Goal: Task Accomplishment & Management: Use online tool/utility

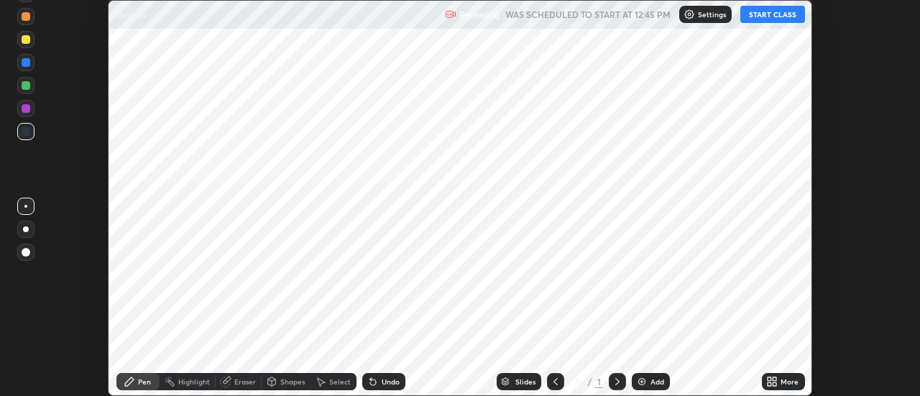
scroll to position [396, 920]
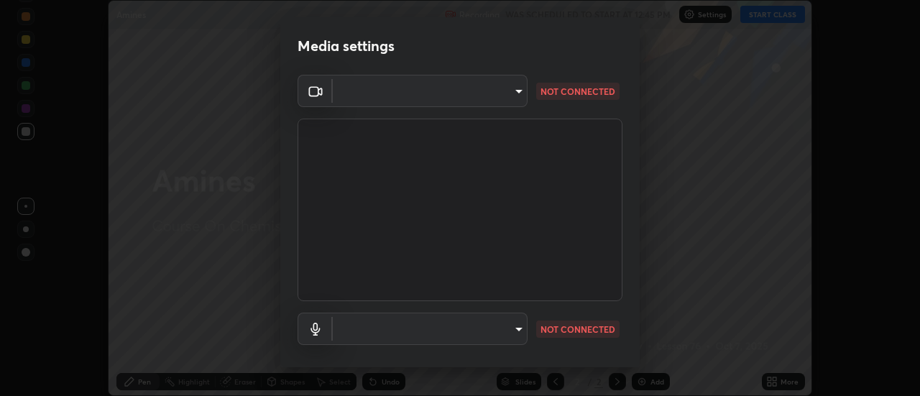
type input "4825068a70354f6bb8b87b711ec46b654dc523af82fc6d37acb8a926ccdce8f5"
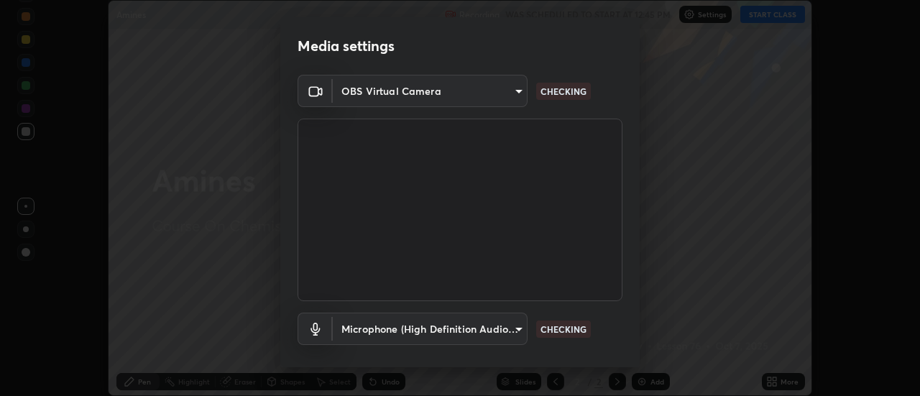
click at [459, 324] on body "Erase all Amines Recording WAS SCHEDULED TO START AT 12:45 PM Settings START CL…" at bounding box center [460, 198] width 920 height 396
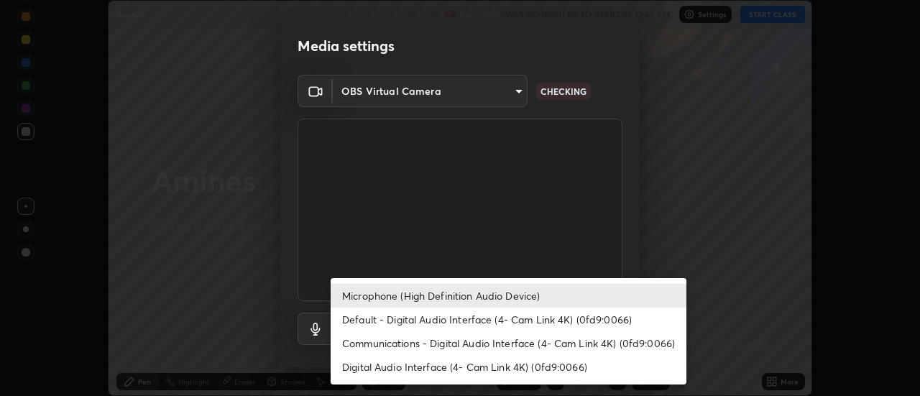
click at [370, 321] on li "Default - Digital Audio Interface (4- Cam Link 4K) (0fd9:0066)" at bounding box center [509, 320] width 356 height 24
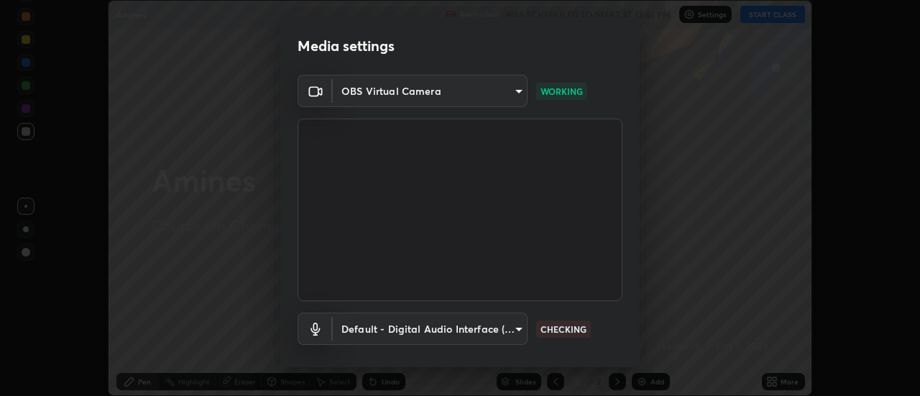
click at [388, 330] on body "Erase all Amines Recording WAS SCHEDULED TO START AT 12:45 PM Settings START CL…" at bounding box center [460, 198] width 920 height 396
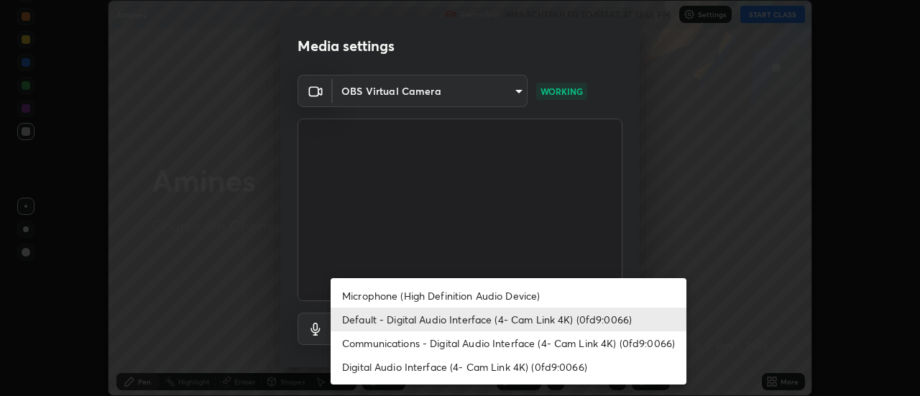
click at [378, 293] on li "Microphone (High Definition Audio Device)" at bounding box center [509, 296] width 356 height 24
type input "b65c06b14c7faa051d685f993ec14b3b84b1815ea69a0656019fd51a5eccf492"
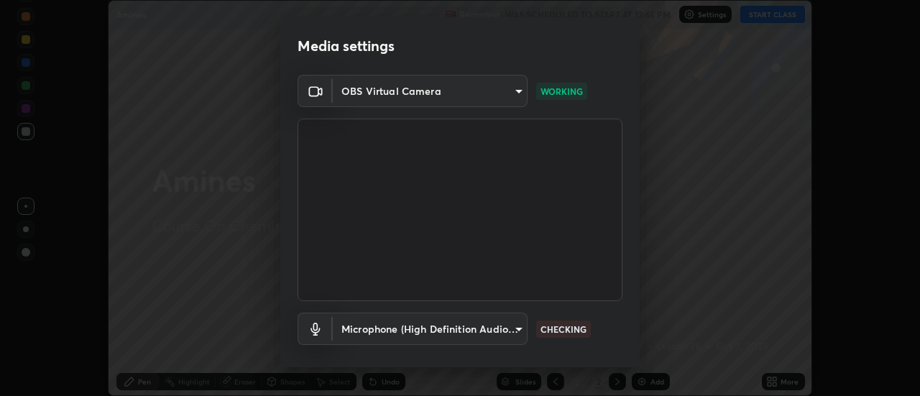
scroll to position [75, 0]
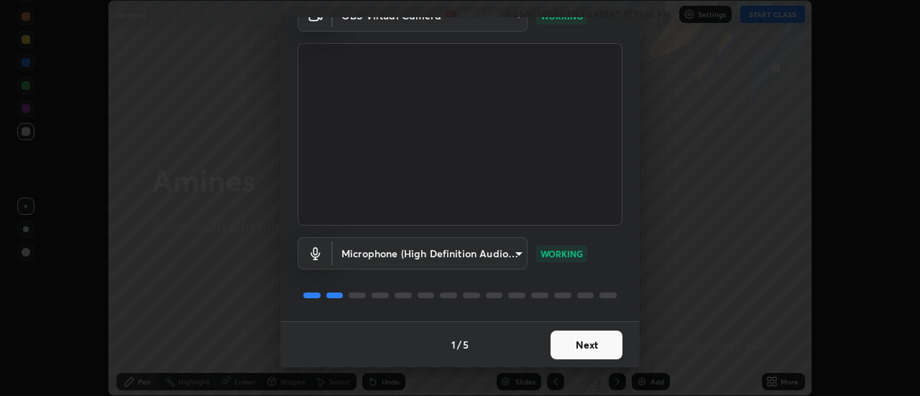
click at [580, 347] on button "Next" at bounding box center [587, 345] width 72 height 29
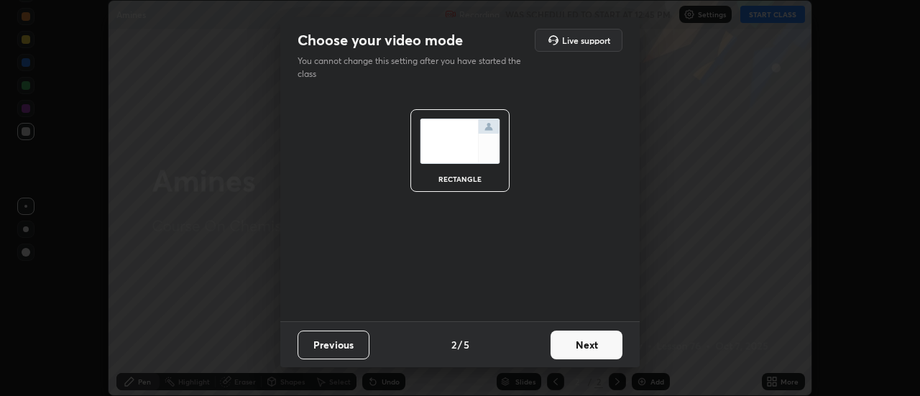
scroll to position [0, 0]
click at [584, 347] on button "Next" at bounding box center [587, 345] width 72 height 29
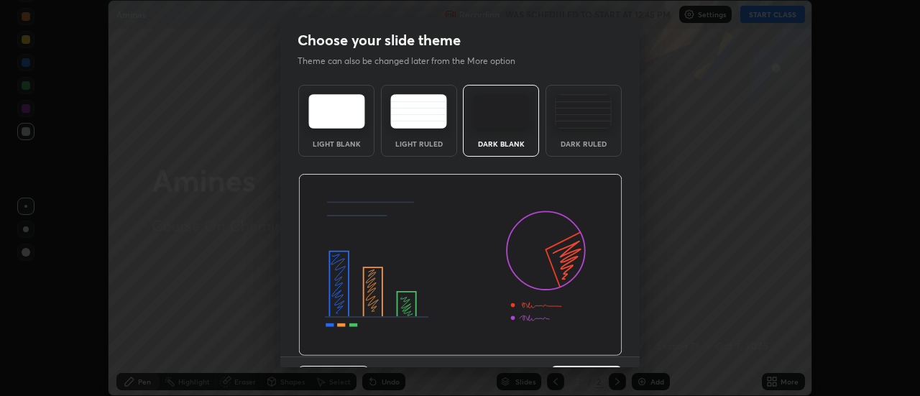
scroll to position [35, 0]
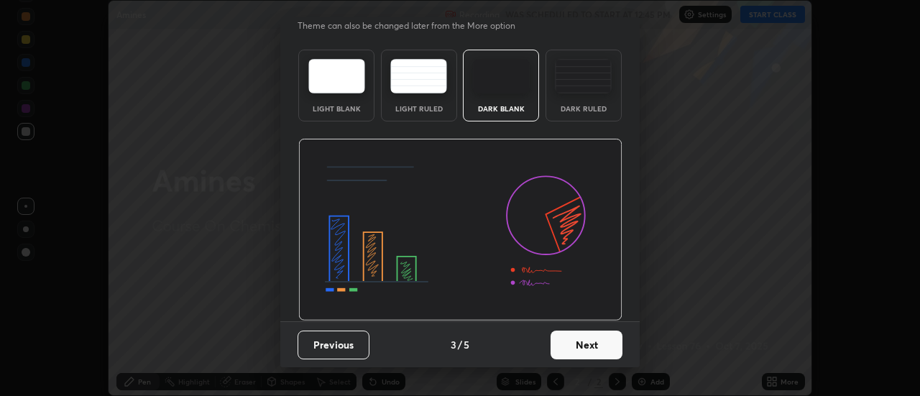
click at [582, 344] on button "Next" at bounding box center [587, 345] width 72 height 29
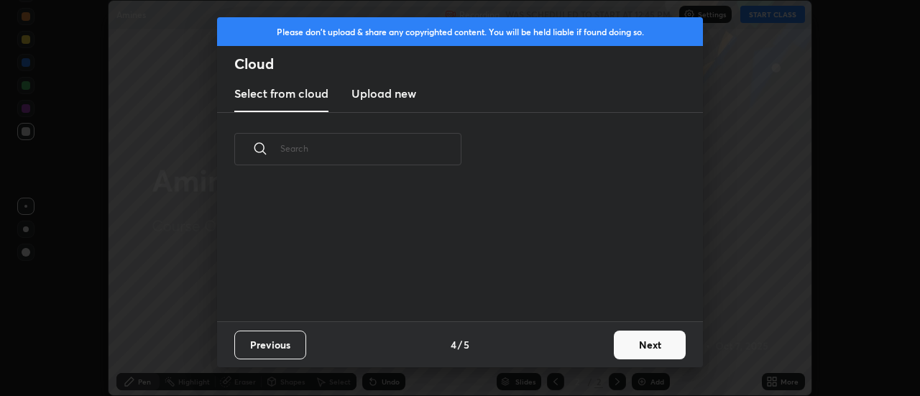
scroll to position [0, 0]
click at [628, 338] on button "Next" at bounding box center [650, 345] width 72 height 29
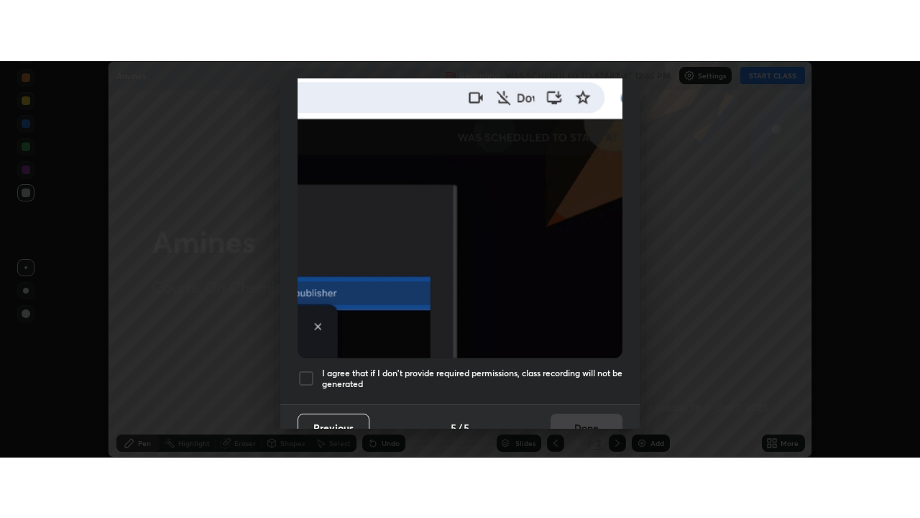
scroll to position [369, 0]
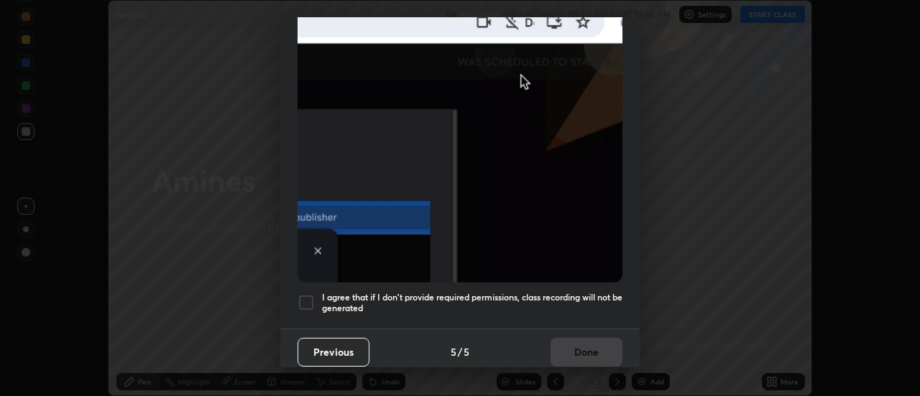
click at [574, 297] on h5 "I agree that if I don't provide required permissions, class recording will not …" at bounding box center [472, 303] width 301 height 22
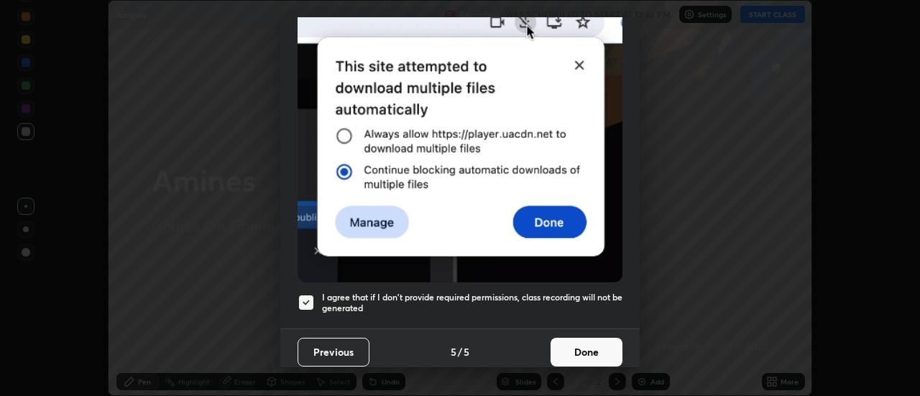
click at [581, 348] on button "Done" at bounding box center [587, 352] width 72 height 29
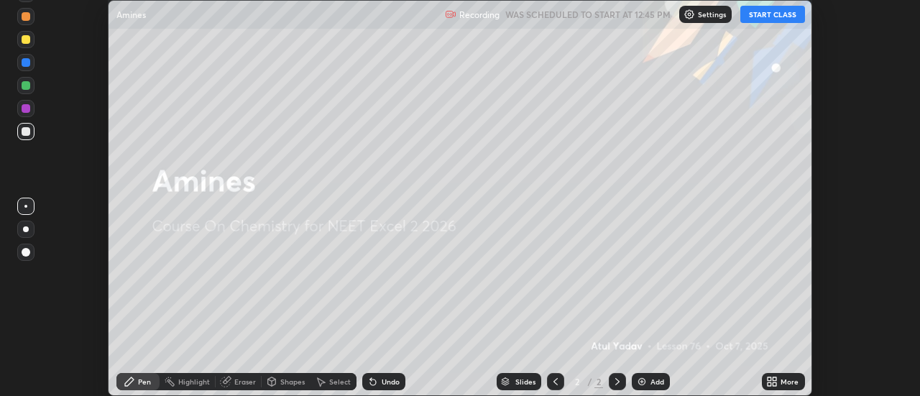
click at [756, 18] on button "START CLASS" at bounding box center [773, 14] width 65 height 17
click at [784, 380] on div "More" at bounding box center [790, 381] width 18 height 7
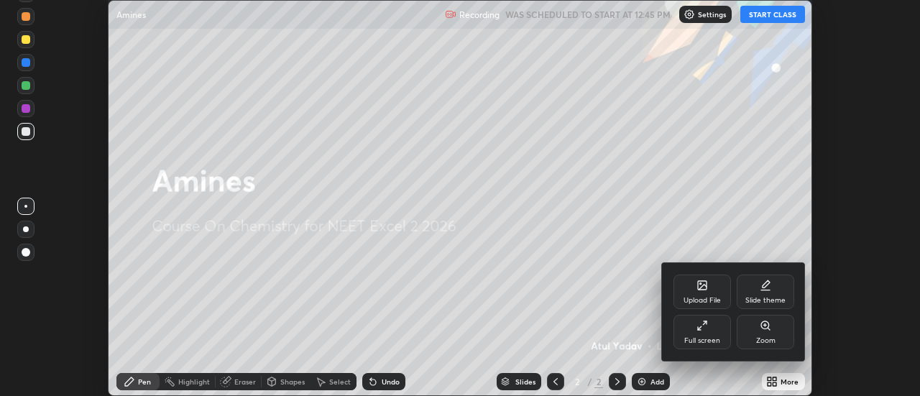
click at [717, 332] on div "Full screen" at bounding box center [703, 332] width 58 height 35
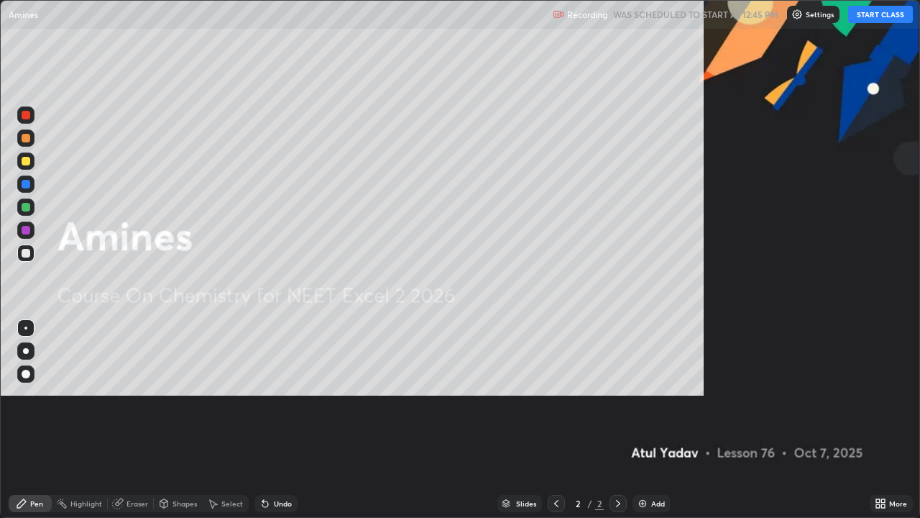
scroll to position [518, 920]
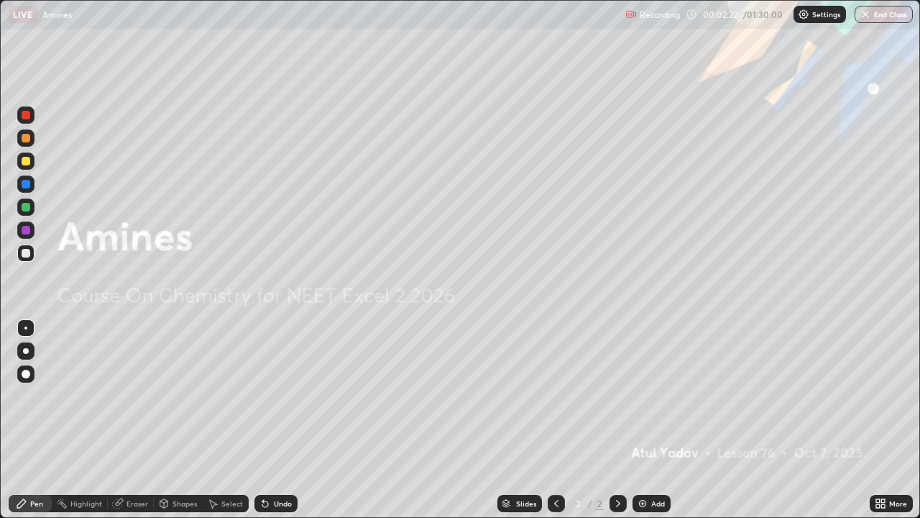
click at [646, 395] on img at bounding box center [643, 504] width 12 height 12
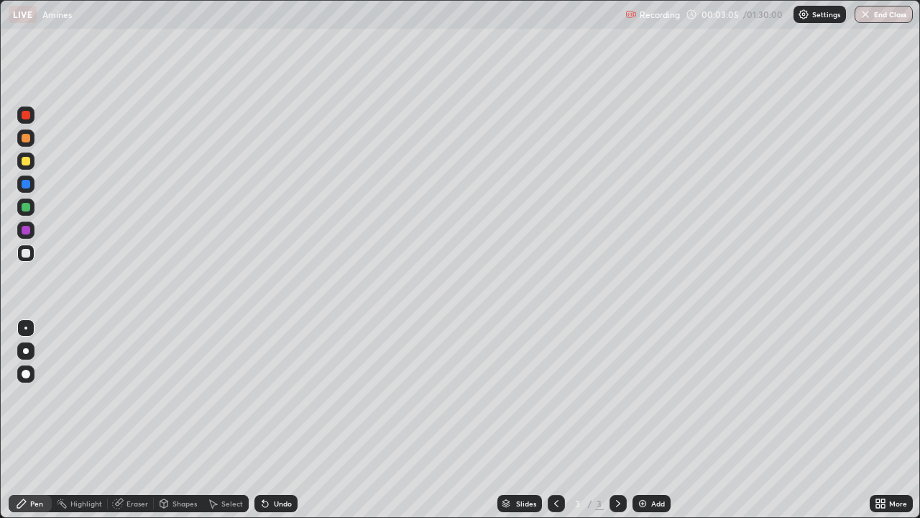
click at [26, 351] on div at bounding box center [26, 351] width 6 height 6
click at [268, 395] on icon at bounding box center [266, 504] width 12 height 12
click at [265, 395] on icon at bounding box center [266, 504] width 12 height 12
click at [31, 160] on div at bounding box center [25, 160] width 17 height 17
click at [289, 395] on div "Undo" at bounding box center [283, 503] width 18 height 7
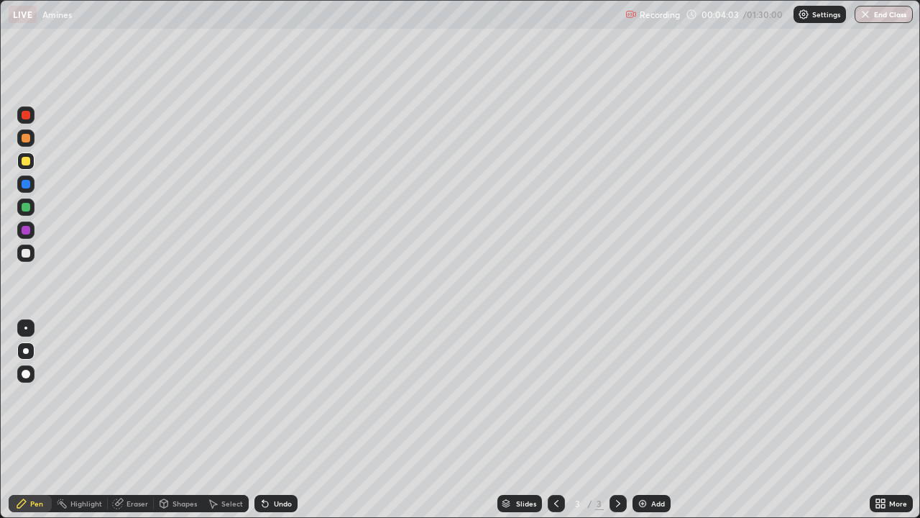
click at [280, 395] on div "Undo" at bounding box center [276, 503] width 43 height 17
click at [129, 395] on div "Eraser" at bounding box center [138, 503] width 22 height 7
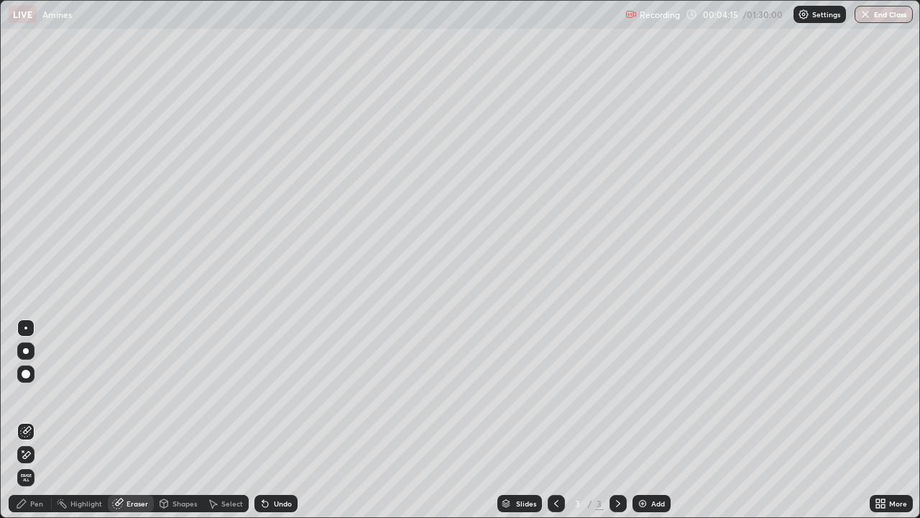
click at [36, 395] on div "Pen" at bounding box center [36, 503] width 13 height 7
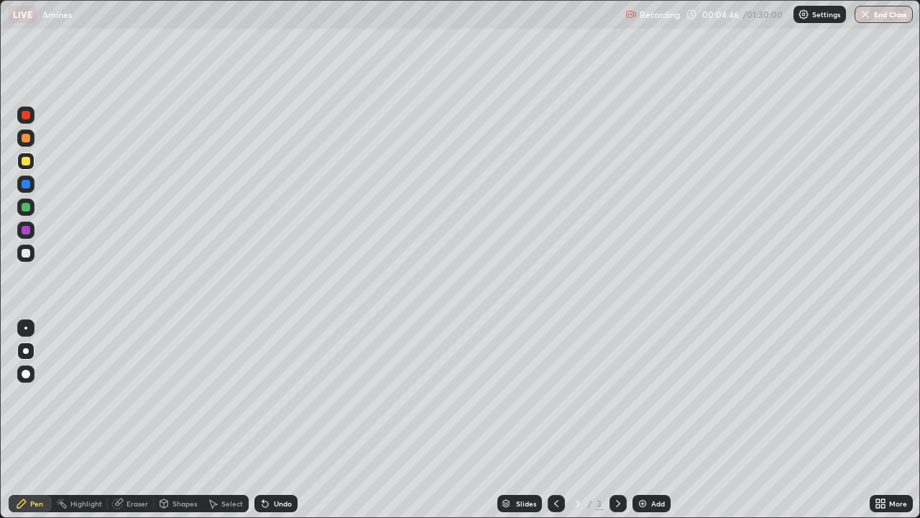
click at [0, 347] on div "Setting up your live class" at bounding box center [460, 259] width 920 height 518
click at [658, 395] on div "Add" at bounding box center [658, 503] width 14 height 7
click at [28, 209] on div at bounding box center [26, 207] width 9 height 9
click at [548, 395] on div at bounding box center [556, 503] width 17 height 17
click at [618, 395] on icon at bounding box center [619, 504] width 12 height 12
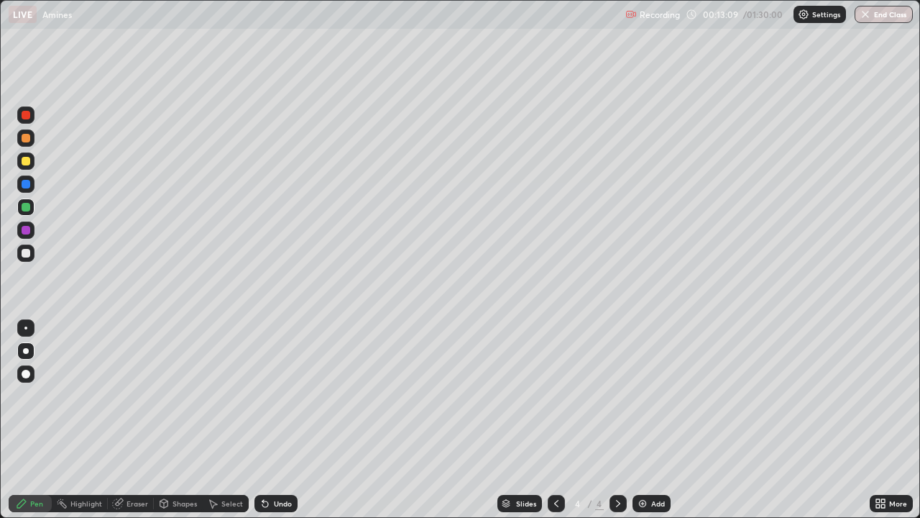
click at [283, 395] on div "Undo" at bounding box center [283, 503] width 18 height 7
click at [28, 160] on div at bounding box center [26, 161] width 9 height 9
click at [35, 187] on div at bounding box center [25, 184] width 23 height 23
click at [133, 395] on div "Eraser" at bounding box center [138, 503] width 22 height 7
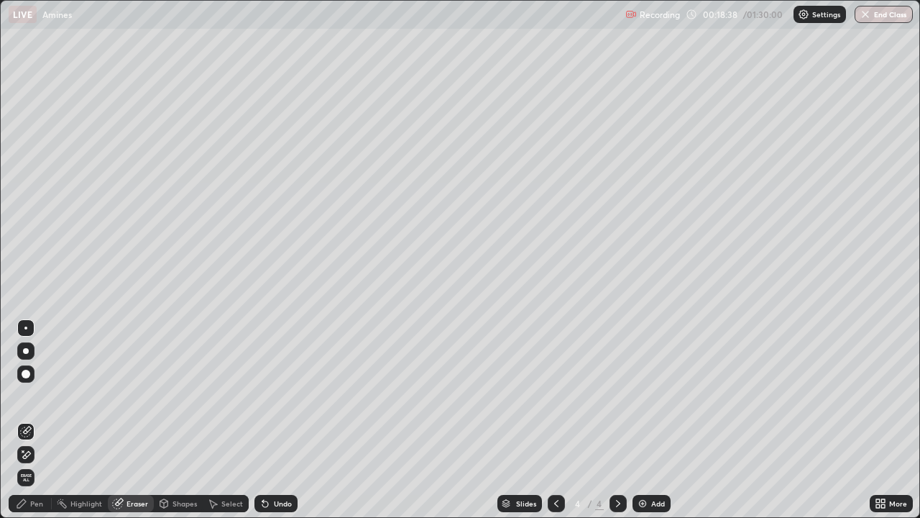
click at [42, 395] on div "Pen" at bounding box center [36, 503] width 13 height 7
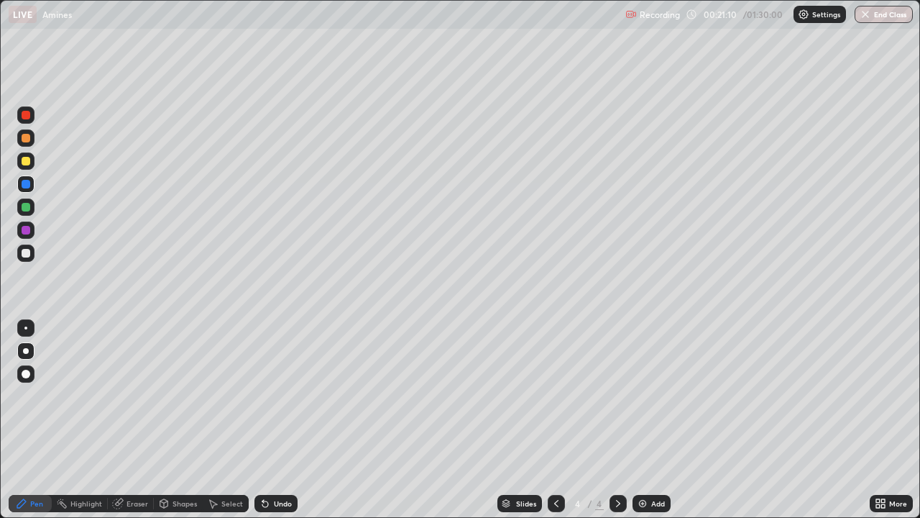
click at [645, 395] on img at bounding box center [643, 504] width 12 height 12
click at [270, 395] on div "Undo" at bounding box center [276, 503] width 43 height 17
click at [269, 395] on div "Undo" at bounding box center [276, 503] width 43 height 17
click at [27, 183] on div at bounding box center [26, 184] width 9 height 9
click at [27, 161] on div at bounding box center [26, 161] width 9 height 9
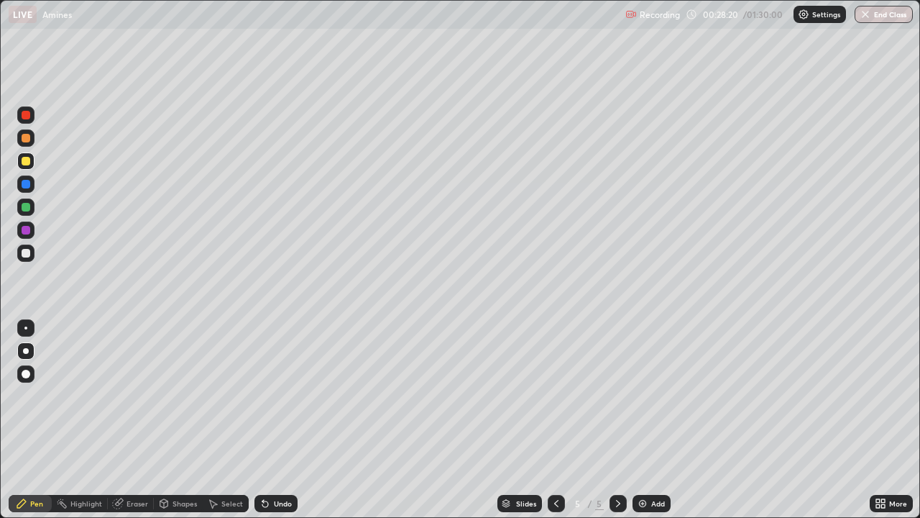
click at [649, 395] on div "Add" at bounding box center [652, 503] width 38 height 17
click at [27, 207] on div at bounding box center [26, 207] width 9 height 9
click at [555, 395] on icon at bounding box center [557, 504] width 12 height 12
click at [613, 395] on icon at bounding box center [619, 504] width 12 height 12
click at [539, 395] on div "Slides" at bounding box center [520, 503] width 45 height 17
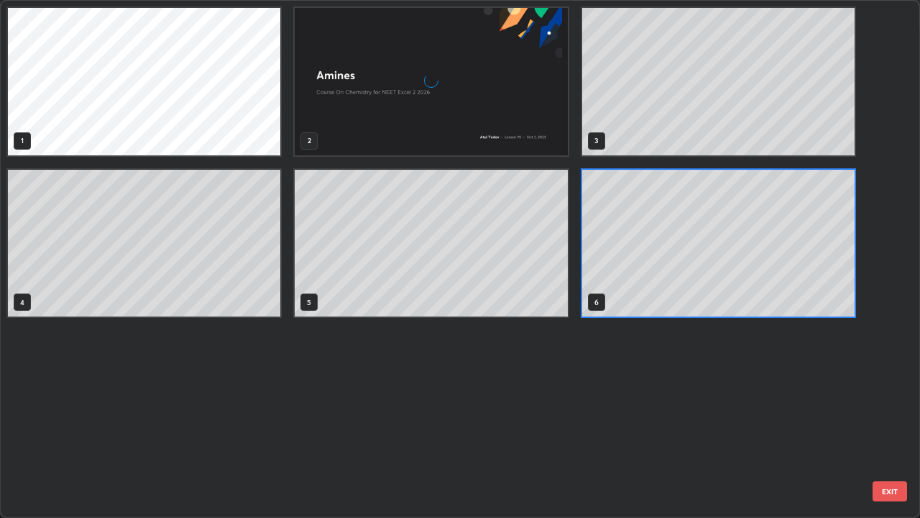
scroll to position [512, 912]
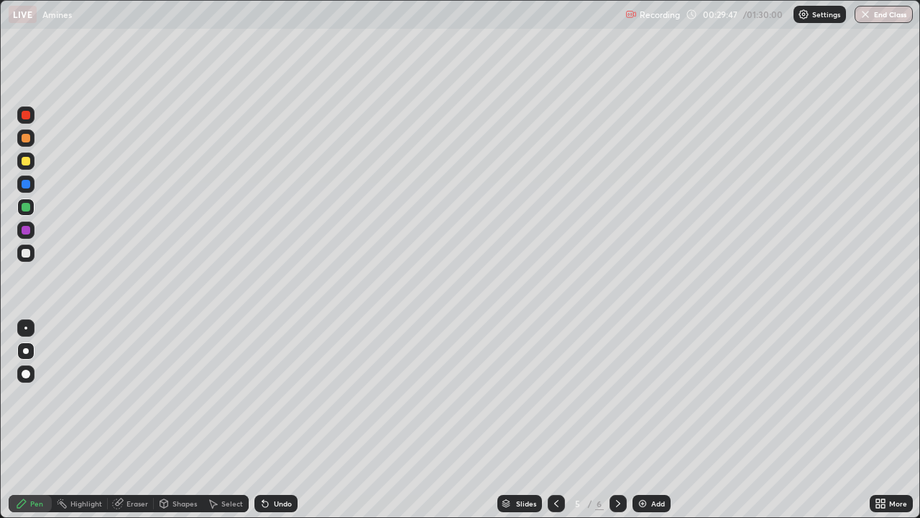
click at [615, 395] on icon at bounding box center [619, 504] width 12 height 12
click at [27, 184] on div at bounding box center [26, 184] width 9 height 9
click at [269, 395] on div "Undo" at bounding box center [276, 503] width 43 height 17
click at [262, 395] on icon at bounding box center [262, 500] width 1 height 1
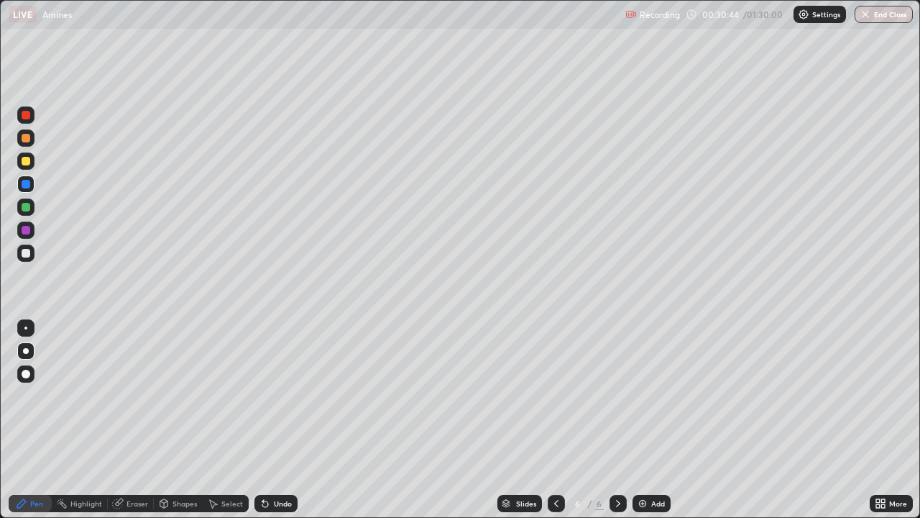
click at [262, 395] on icon at bounding box center [262, 500] width 1 height 1
click at [262, 395] on icon at bounding box center [265, 504] width 6 height 6
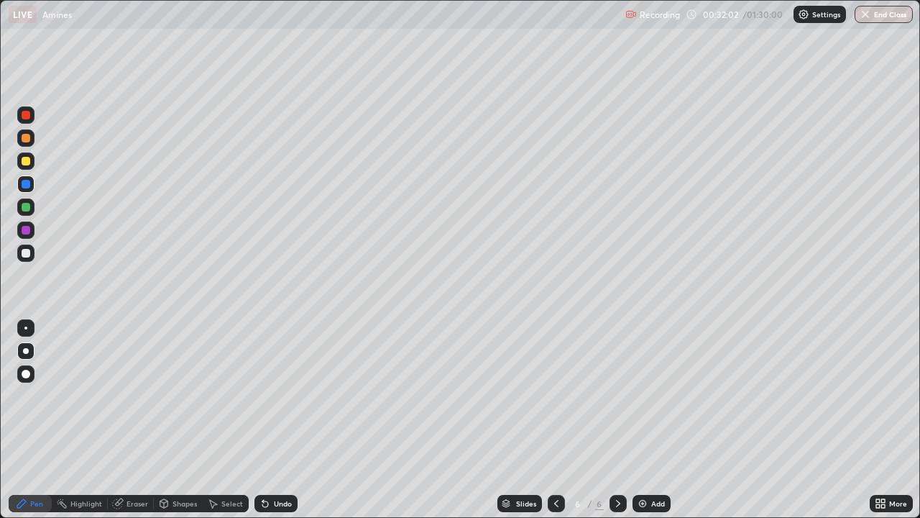
click at [29, 138] on div at bounding box center [26, 138] width 9 height 9
click at [288, 395] on div "Undo" at bounding box center [283, 503] width 18 height 7
click at [263, 395] on icon at bounding box center [265, 504] width 6 height 6
click at [275, 395] on div "Undo" at bounding box center [283, 503] width 18 height 7
click at [275, 395] on div "Undo" at bounding box center [276, 503] width 43 height 17
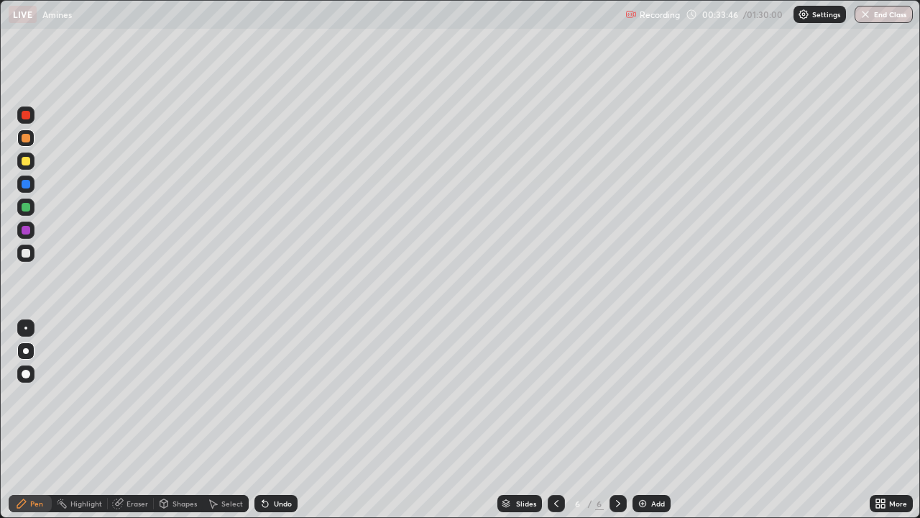
click at [275, 395] on div "Undo" at bounding box center [276, 503] width 43 height 17
click at [271, 395] on div "Undo" at bounding box center [276, 503] width 43 height 17
click at [270, 395] on div "Undo" at bounding box center [276, 503] width 43 height 17
click at [263, 395] on icon at bounding box center [265, 504] width 6 height 6
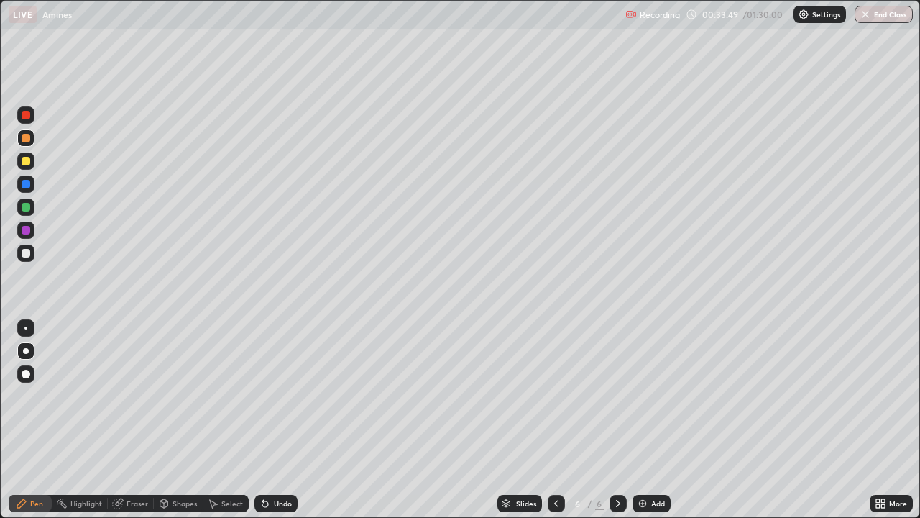
click at [24, 166] on div at bounding box center [25, 160] width 17 height 17
click at [27, 188] on div at bounding box center [26, 184] width 9 height 9
click at [640, 395] on img at bounding box center [643, 504] width 12 height 12
click at [32, 114] on div at bounding box center [25, 114] width 17 height 17
click at [32, 207] on div at bounding box center [25, 206] width 17 height 17
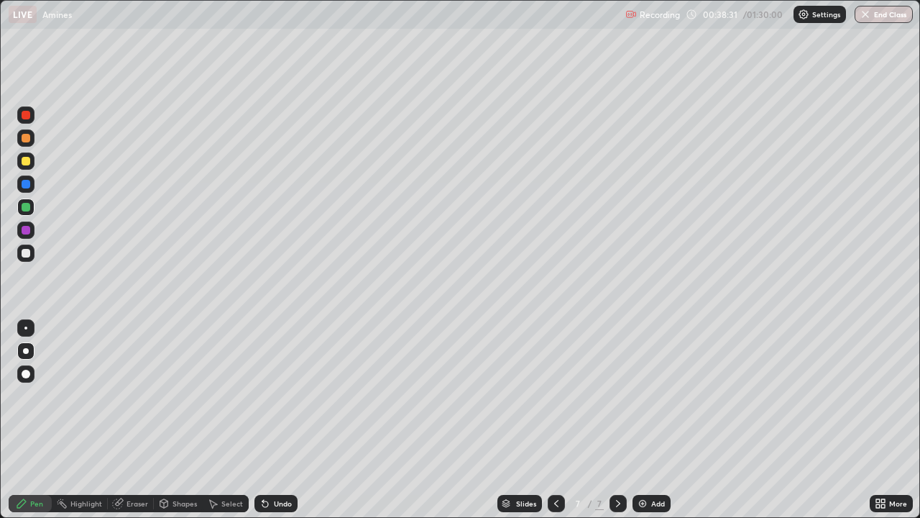
click at [274, 395] on div "Undo" at bounding box center [276, 503] width 43 height 17
click at [554, 395] on icon at bounding box center [557, 504] width 12 height 12
click at [617, 395] on icon at bounding box center [619, 504] width 12 height 12
click at [641, 395] on img at bounding box center [643, 504] width 12 height 12
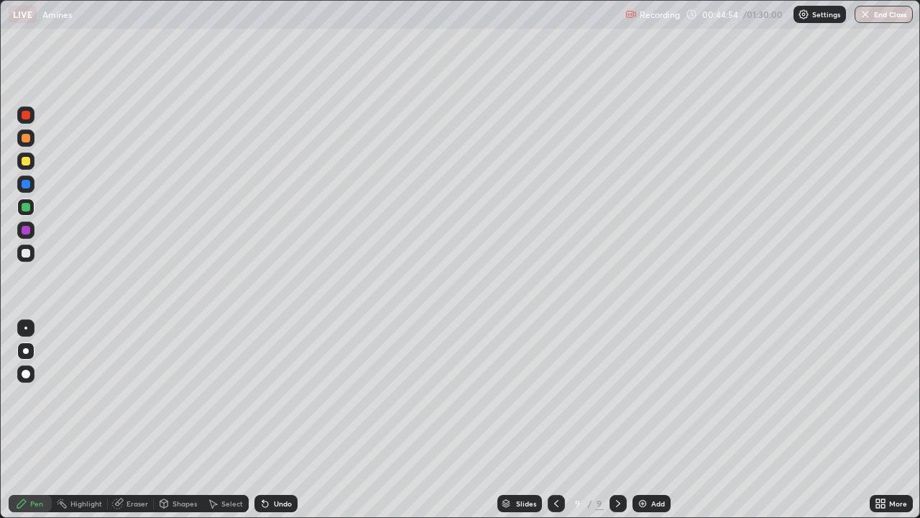
click at [285, 395] on div "Undo" at bounding box center [283, 503] width 18 height 7
click at [290, 395] on div "Undo" at bounding box center [276, 503] width 43 height 17
click at [554, 395] on icon at bounding box center [556, 503] width 4 height 7
click at [549, 395] on div at bounding box center [556, 503] width 17 height 17
click at [617, 395] on icon at bounding box center [619, 504] width 12 height 12
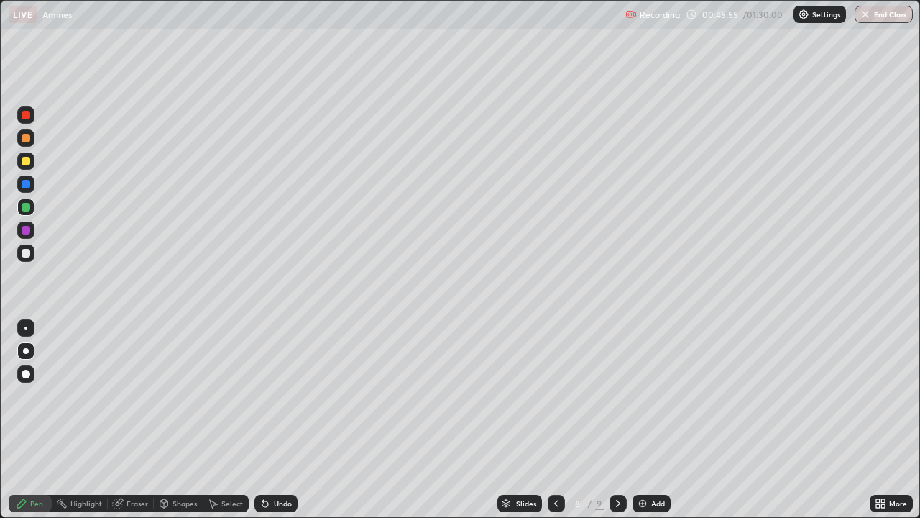
click at [613, 395] on icon at bounding box center [619, 504] width 12 height 12
click at [554, 395] on icon at bounding box center [557, 504] width 12 height 12
click at [264, 395] on div "Undo" at bounding box center [276, 503] width 43 height 17
click at [263, 395] on icon at bounding box center [265, 504] width 6 height 6
click at [278, 395] on div "Undo" at bounding box center [283, 503] width 18 height 7
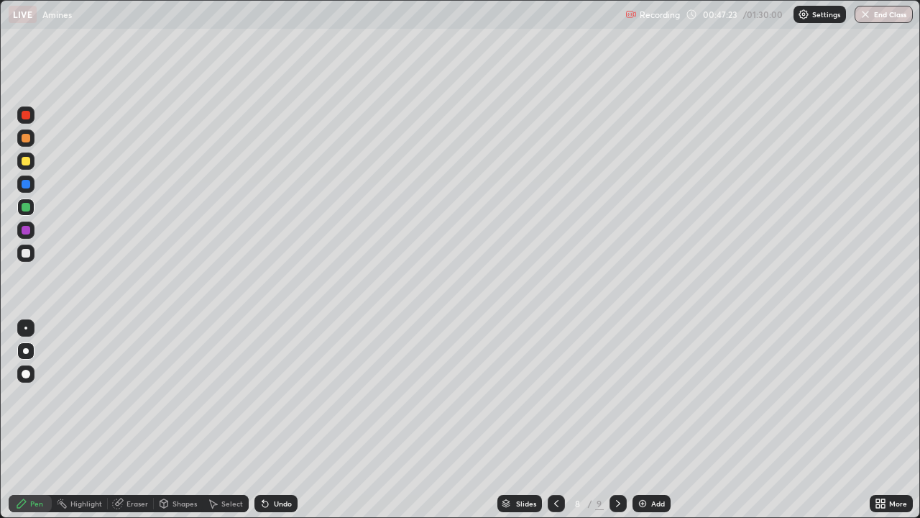
click at [31, 113] on div at bounding box center [25, 114] width 17 height 17
click at [34, 206] on div at bounding box center [25, 206] width 17 height 17
click at [274, 395] on div "Undo" at bounding box center [283, 503] width 18 height 7
click at [276, 395] on div "Undo" at bounding box center [283, 503] width 18 height 7
click at [279, 395] on div "Undo" at bounding box center [283, 503] width 18 height 7
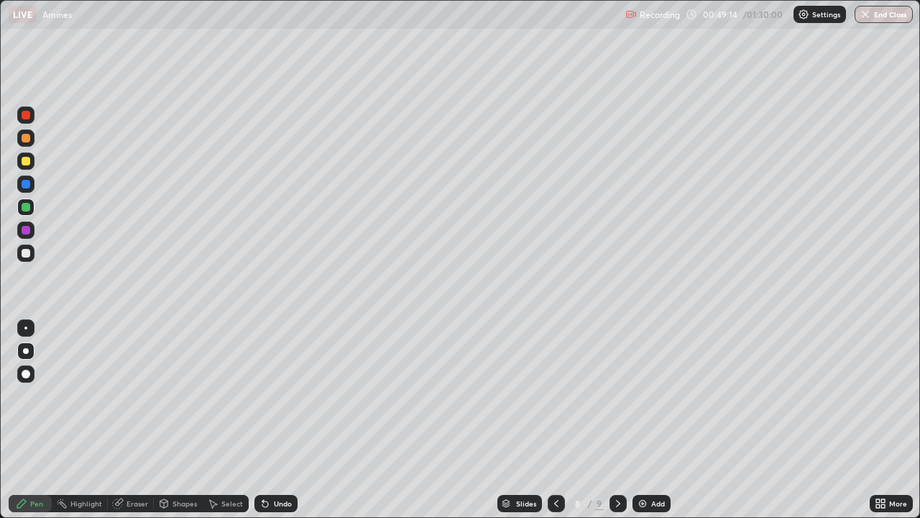
click at [29, 160] on div at bounding box center [26, 161] width 9 height 9
click at [31, 232] on div at bounding box center [25, 229] width 17 height 17
click at [618, 395] on icon at bounding box center [619, 504] width 12 height 12
click at [646, 395] on img at bounding box center [643, 504] width 12 height 12
click at [278, 395] on div "Undo" at bounding box center [283, 503] width 18 height 7
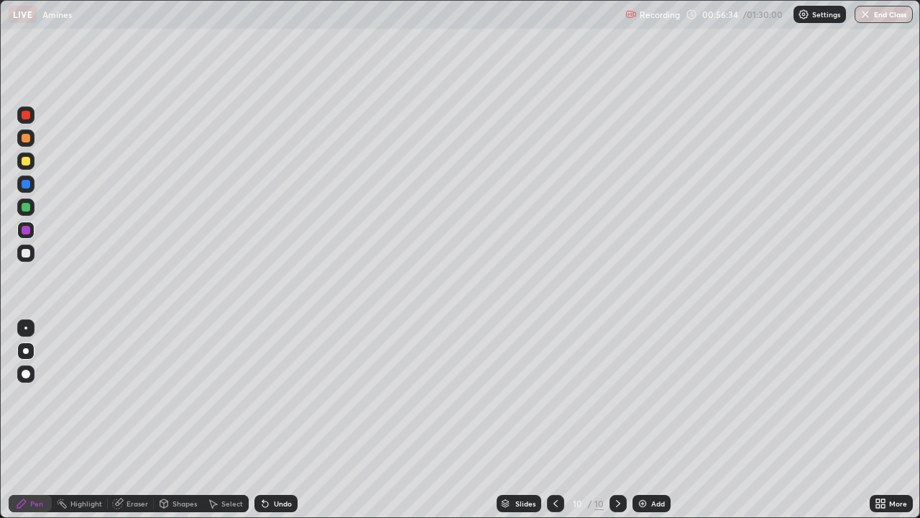
click at [32, 115] on div at bounding box center [25, 114] width 17 height 17
click at [0, 375] on div "Setting up your live class" at bounding box center [460, 259] width 920 height 518
click at [0, 380] on div "Setting up your live class" at bounding box center [460, 259] width 920 height 518
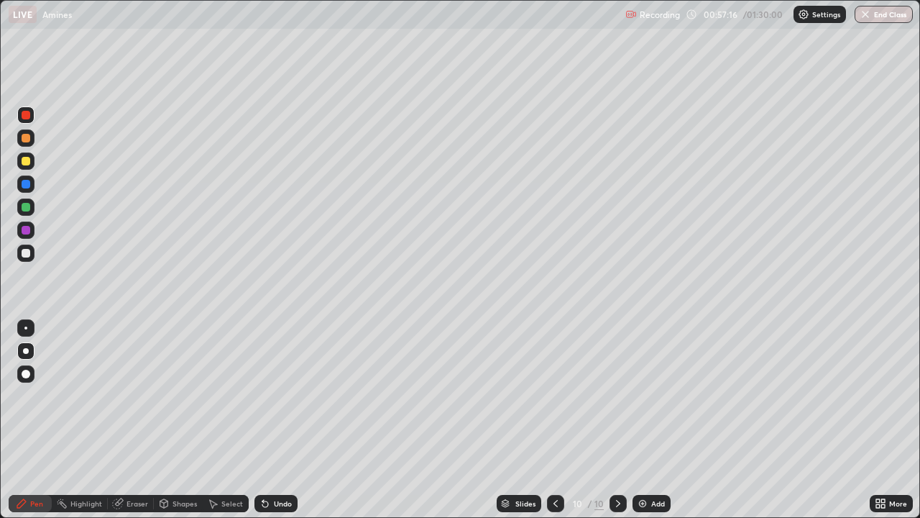
click at [0, 383] on div "Setting up your live class" at bounding box center [460, 259] width 920 height 518
click at [0, 377] on div "Setting up your live class" at bounding box center [460, 259] width 920 height 518
click at [0, 376] on div "Setting up your live class" at bounding box center [460, 259] width 920 height 518
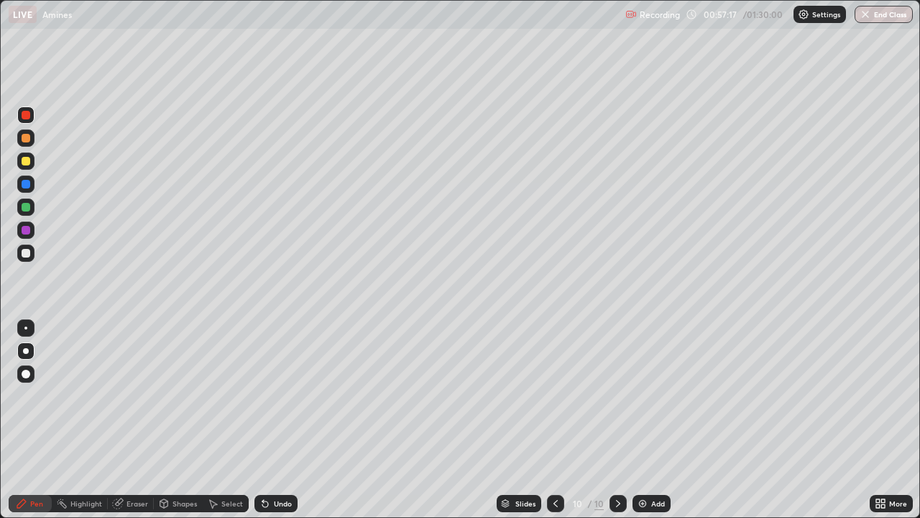
click at [0, 375] on div "Setting up your live class" at bounding box center [460, 259] width 920 height 518
click at [0, 374] on div "Setting up your live class" at bounding box center [460, 259] width 920 height 518
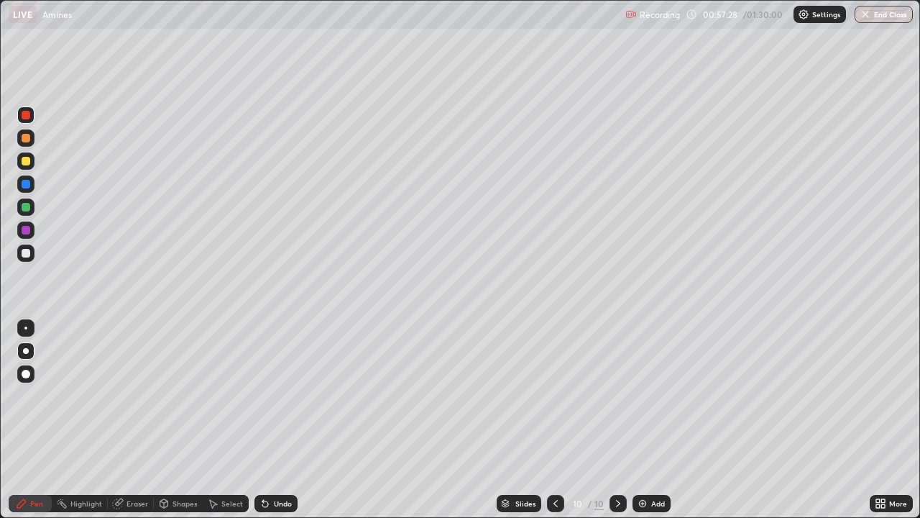
click at [29, 180] on div at bounding box center [26, 184] width 9 height 9
click at [274, 395] on div "Undo" at bounding box center [283, 503] width 18 height 7
click at [277, 395] on div "Undo" at bounding box center [283, 503] width 18 height 7
click at [10, 395] on div "Erase all" at bounding box center [26, 259] width 35 height 460
click at [270, 395] on div "Undo" at bounding box center [276, 503] width 43 height 17
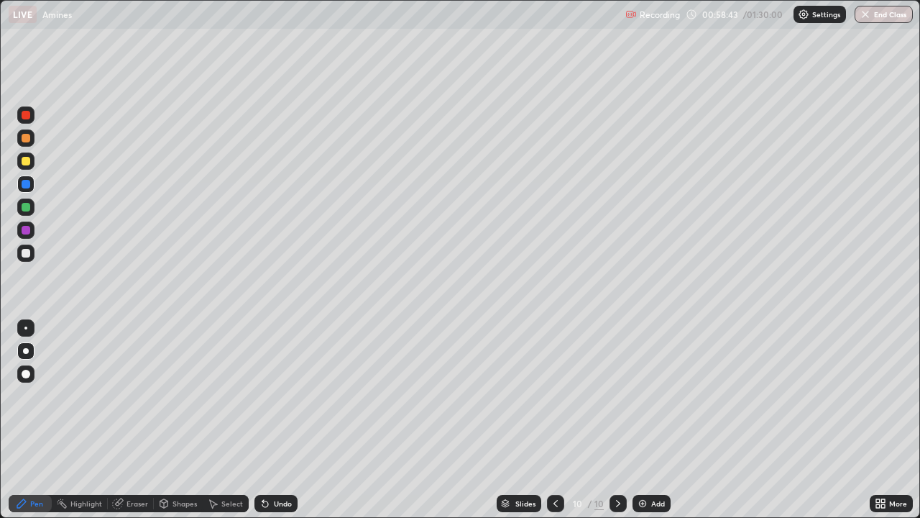
click at [268, 395] on icon at bounding box center [266, 504] width 12 height 12
click at [32, 207] on div at bounding box center [25, 206] width 17 height 17
click at [27, 162] on div at bounding box center [26, 161] width 9 height 9
click at [647, 395] on div "Add" at bounding box center [652, 503] width 38 height 17
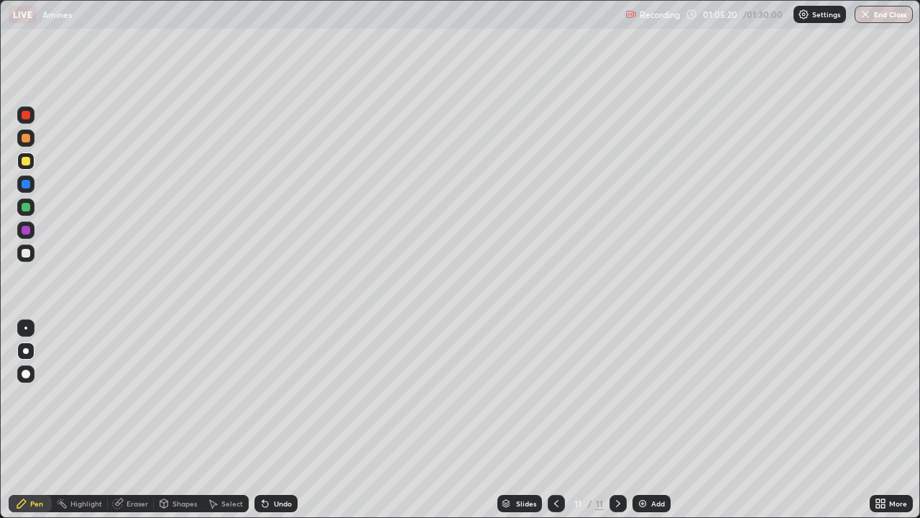
click at [278, 395] on div "Undo" at bounding box center [283, 503] width 18 height 7
click at [280, 395] on div "Undo" at bounding box center [283, 503] width 18 height 7
click at [274, 395] on div "Undo" at bounding box center [276, 503] width 43 height 17
click at [272, 395] on div "Undo" at bounding box center [276, 503] width 43 height 17
click at [278, 395] on div "Undo" at bounding box center [283, 503] width 18 height 7
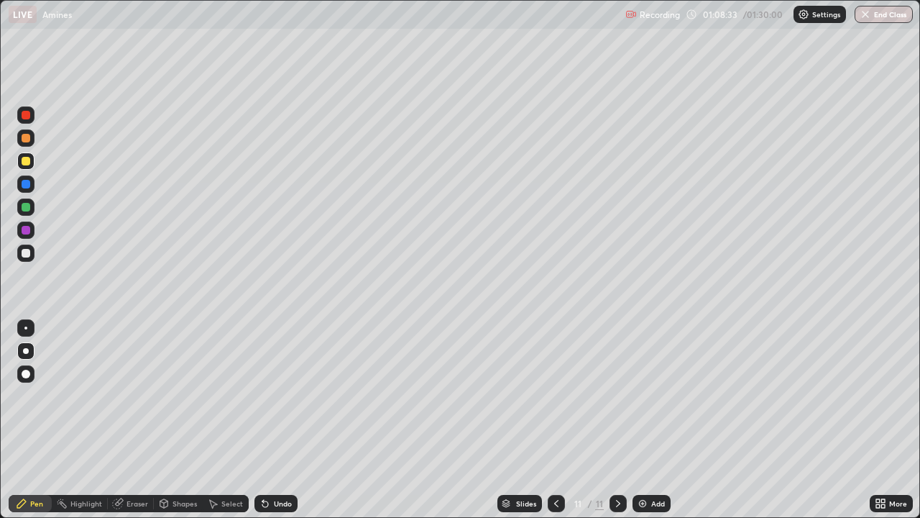
click at [278, 395] on div "Undo" at bounding box center [283, 503] width 18 height 7
click at [137, 395] on div "Eraser" at bounding box center [138, 503] width 22 height 7
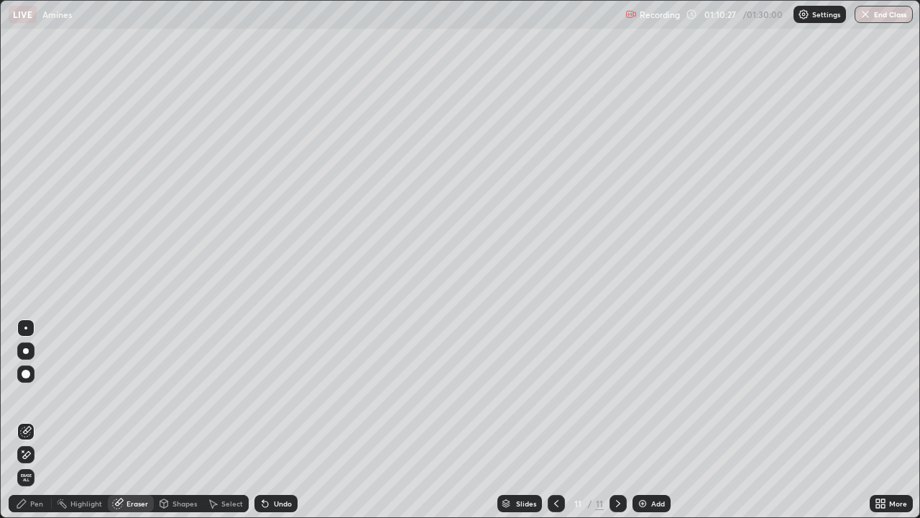
click at [647, 395] on div "Add" at bounding box center [652, 503] width 38 height 17
click at [33, 395] on div "Pen" at bounding box center [36, 503] width 13 height 7
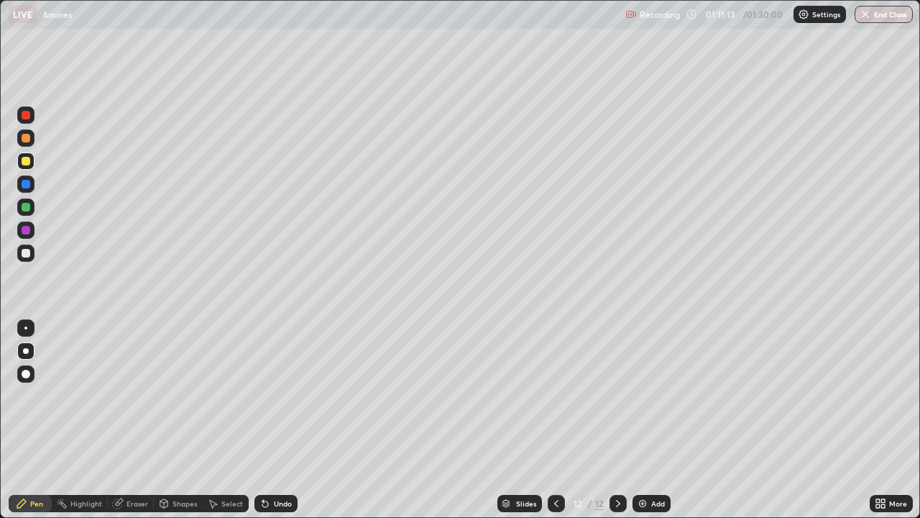
click at [288, 395] on div "Undo" at bounding box center [283, 503] width 18 height 7
click at [644, 395] on img at bounding box center [643, 504] width 12 height 12
click at [27, 184] on div at bounding box center [26, 184] width 9 height 9
click at [32, 117] on div at bounding box center [25, 114] width 17 height 17
click at [274, 395] on div "Undo" at bounding box center [283, 503] width 18 height 7
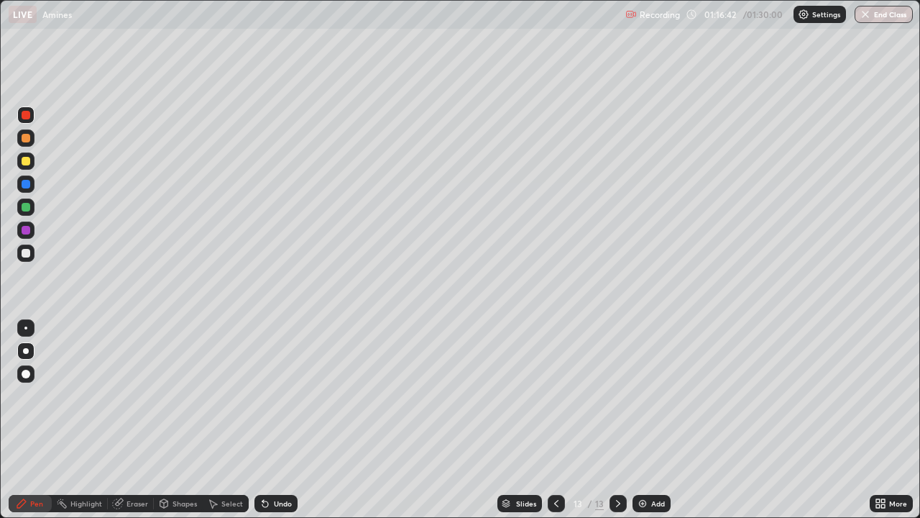
click at [274, 395] on div "Undo" at bounding box center [276, 503] width 43 height 17
click at [271, 395] on div "Undo" at bounding box center [276, 503] width 43 height 17
click at [127, 395] on div "Eraser" at bounding box center [138, 503] width 22 height 7
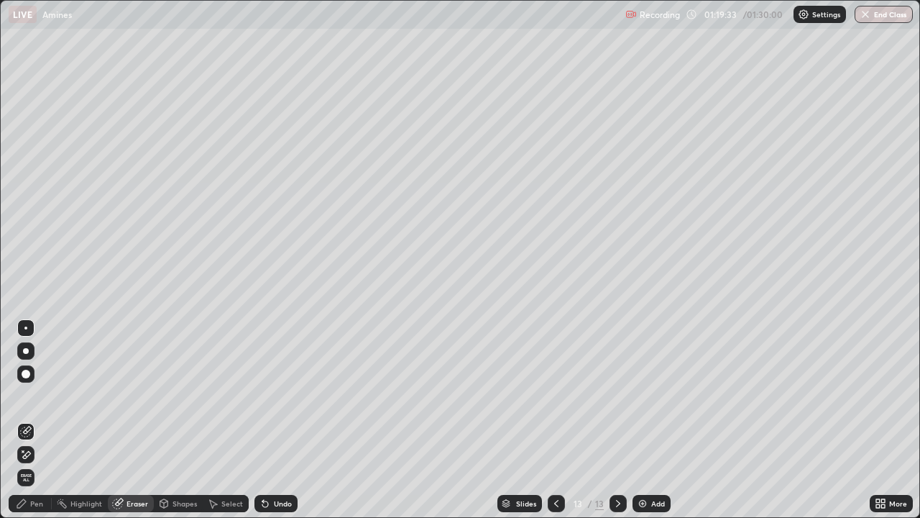
click at [23, 395] on icon at bounding box center [22, 504] width 12 height 12
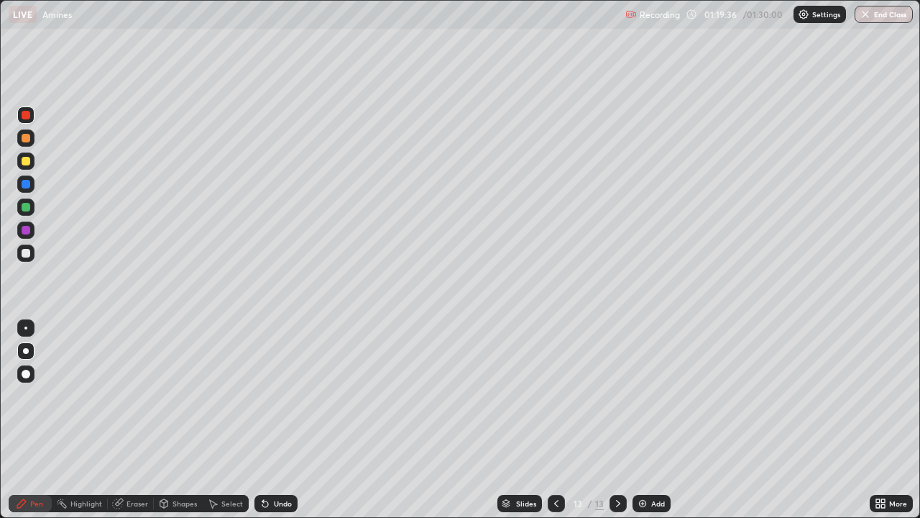
click at [282, 395] on div "Undo" at bounding box center [283, 503] width 18 height 7
click at [33, 136] on div at bounding box center [25, 137] width 17 height 17
click at [131, 395] on div "Eraser" at bounding box center [138, 503] width 22 height 7
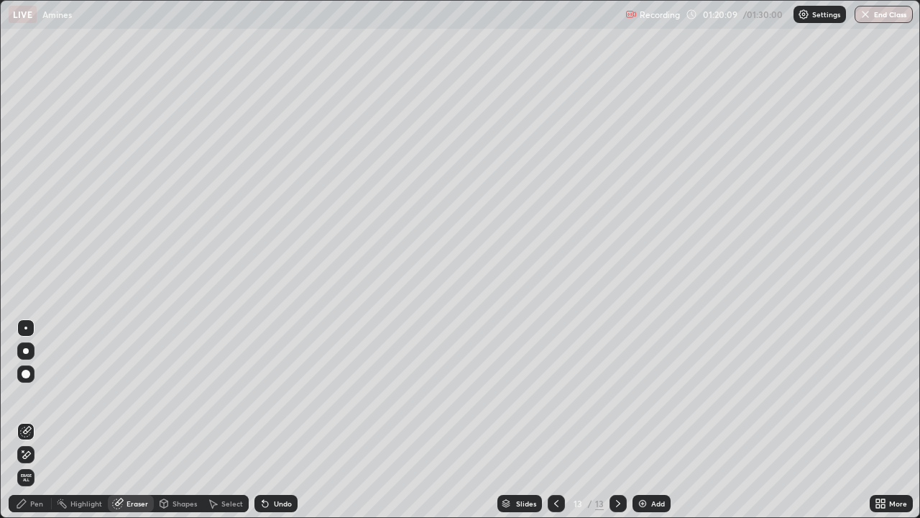
click at [47, 395] on div "Pen" at bounding box center [30, 503] width 43 height 17
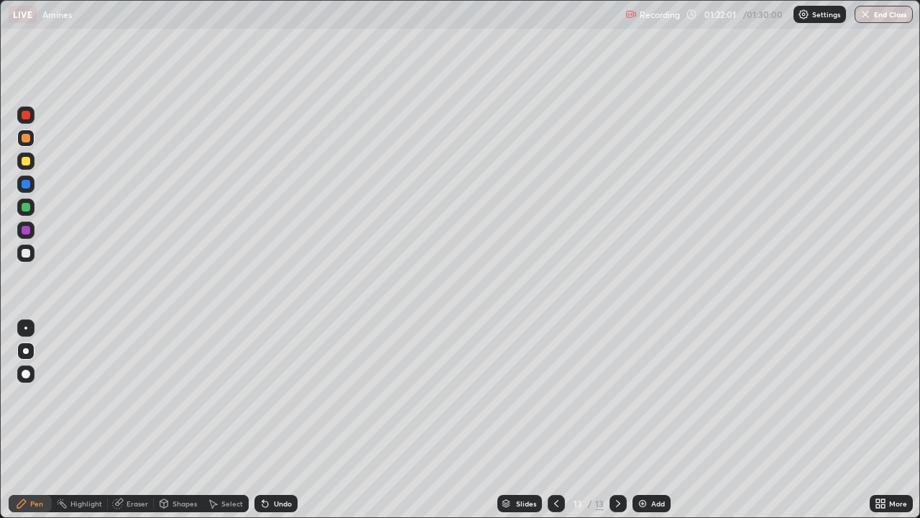
click at [34, 183] on div at bounding box center [25, 183] width 17 height 17
click at [642, 395] on img at bounding box center [643, 504] width 12 height 12
click at [560, 395] on div at bounding box center [556, 503] width 17 height 17
click at [615, 395] on icon at bounding box center [619, 504] width 12 height 12
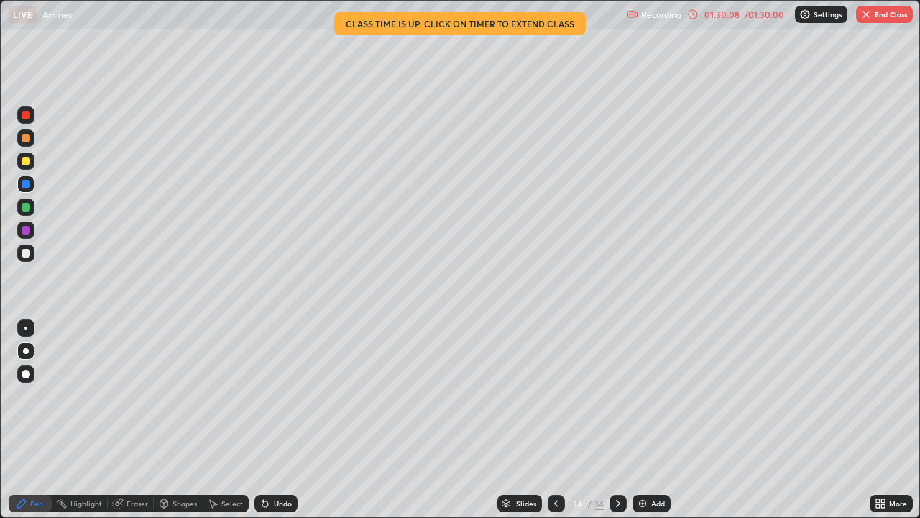
click at [551, 395] on icon at bounding box center [557, 504] width 12 height 12
click at [873, 20] on button "End Class" at bounding box center [884, 14] width 57 height 17
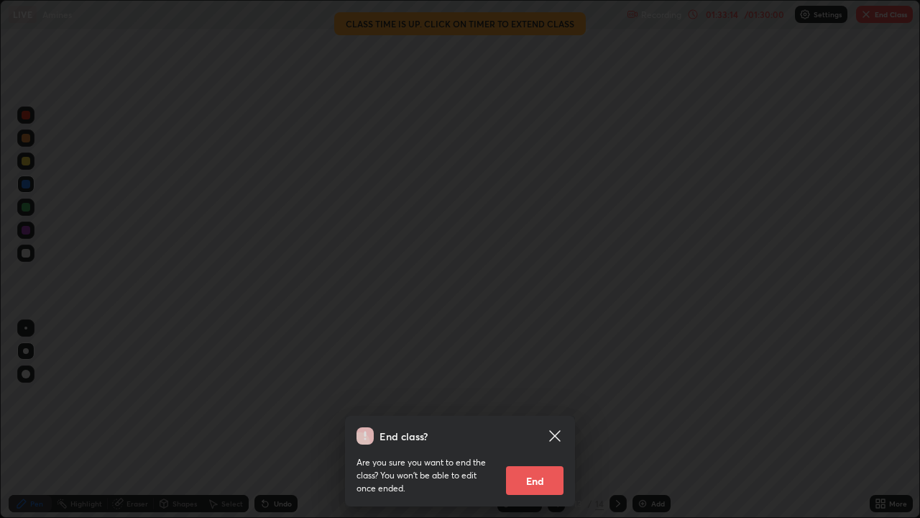
click at [560, 395] on icon at bounding box center [554, 435] width 17 height 17
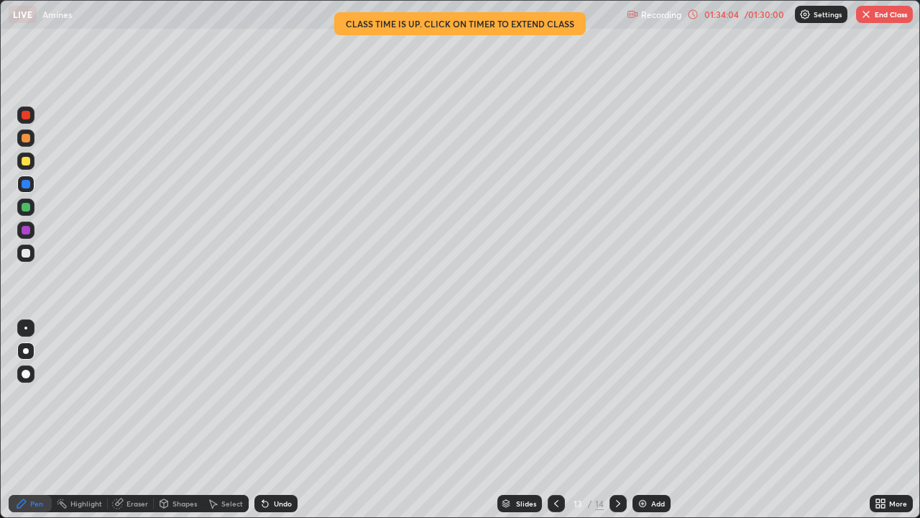
click at [867, 19] on img "button" at bounding box center [867, 15] width 12 height 12
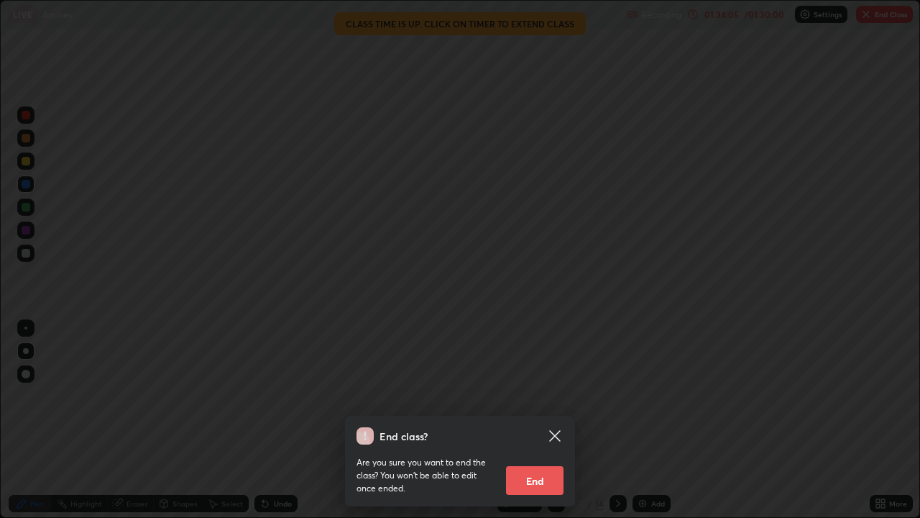
click at [534, 395] on button "End" at bounding box center [535, 480] width 58 height 29
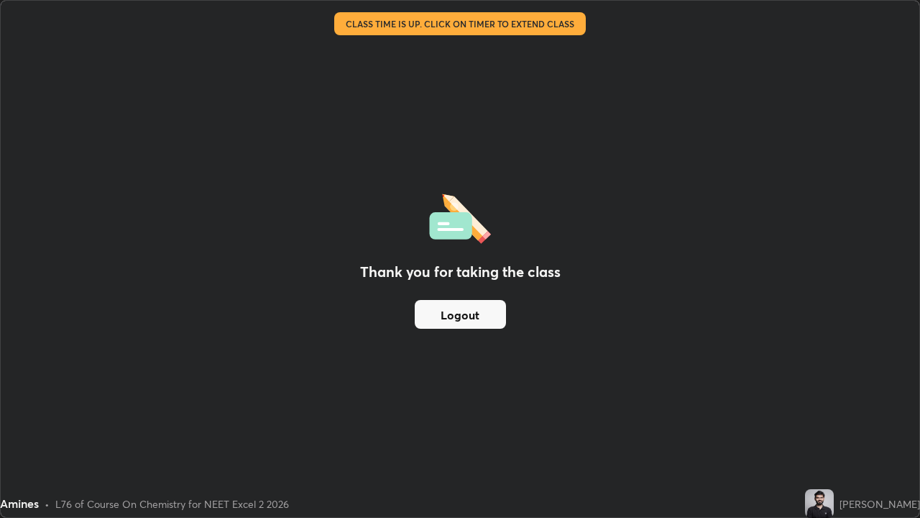
click at [498, 314] on button "Logout" at bounding box center [460, 314] width 91 height 29
